Goal: Task Accomplishment & Management: Complete application form

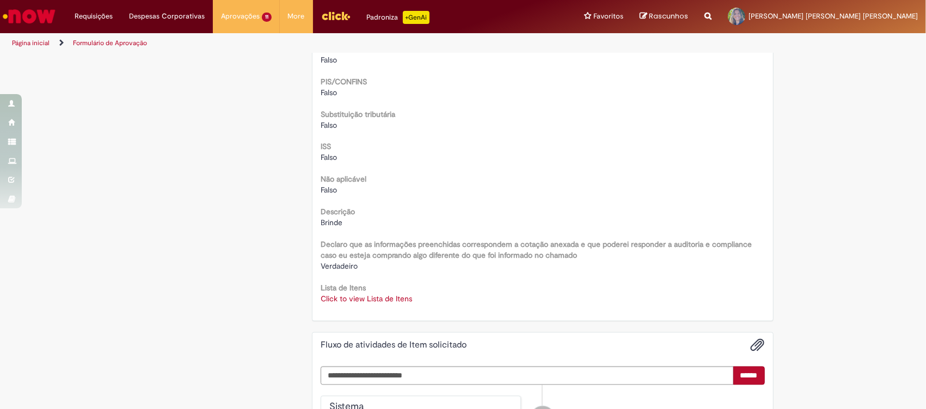
scroll to position [1379, 0]
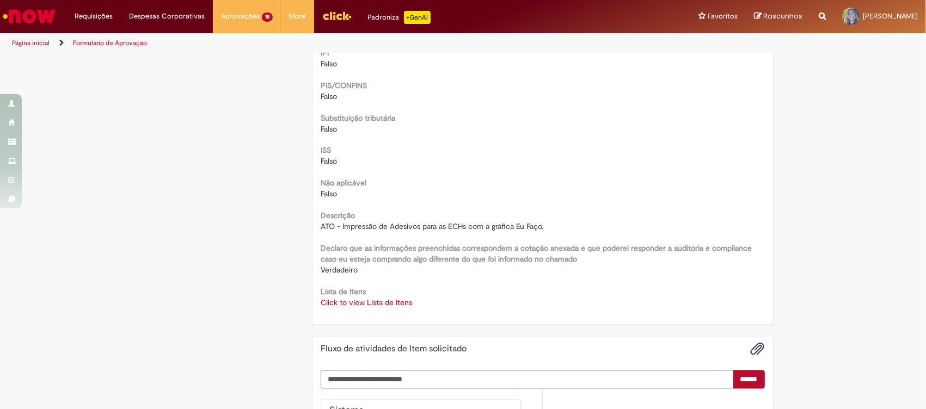
scroll to position [1306, 0]
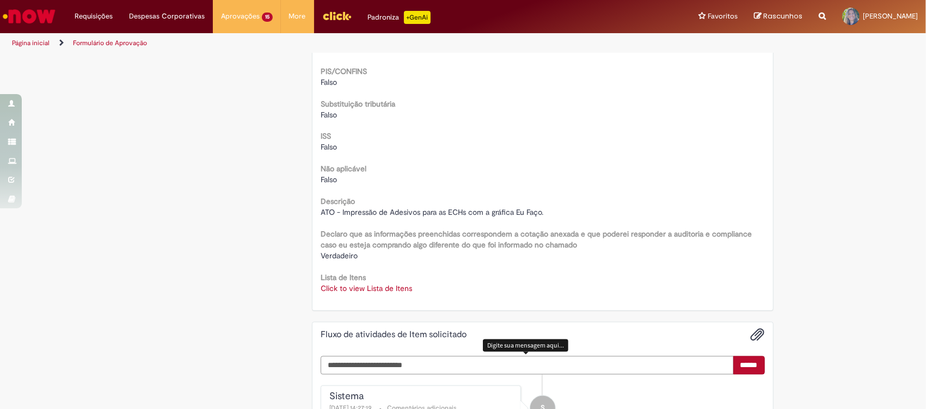
click at [387, 358] on textarea "Digite sua mensagem aqui..." at bounding box center [527, 365] width 413 height 19
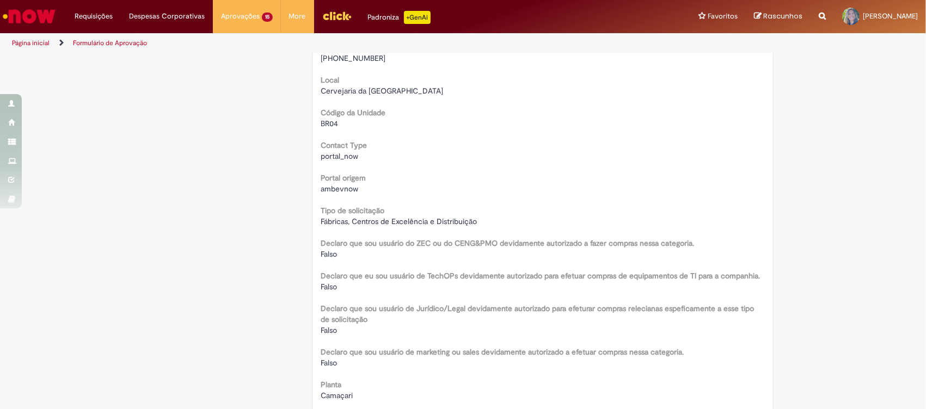
scroll to position [218, 0]
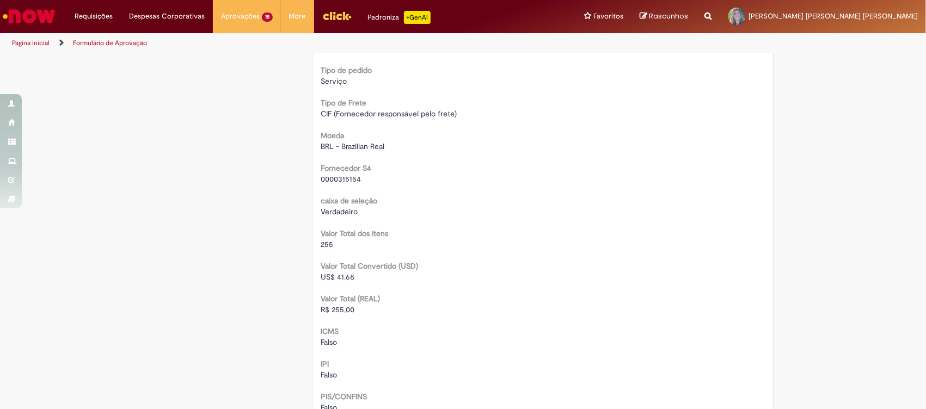
scroll to position [1016, 0]
